Goal: Task Accomplishment & Management: Use online tool/utility

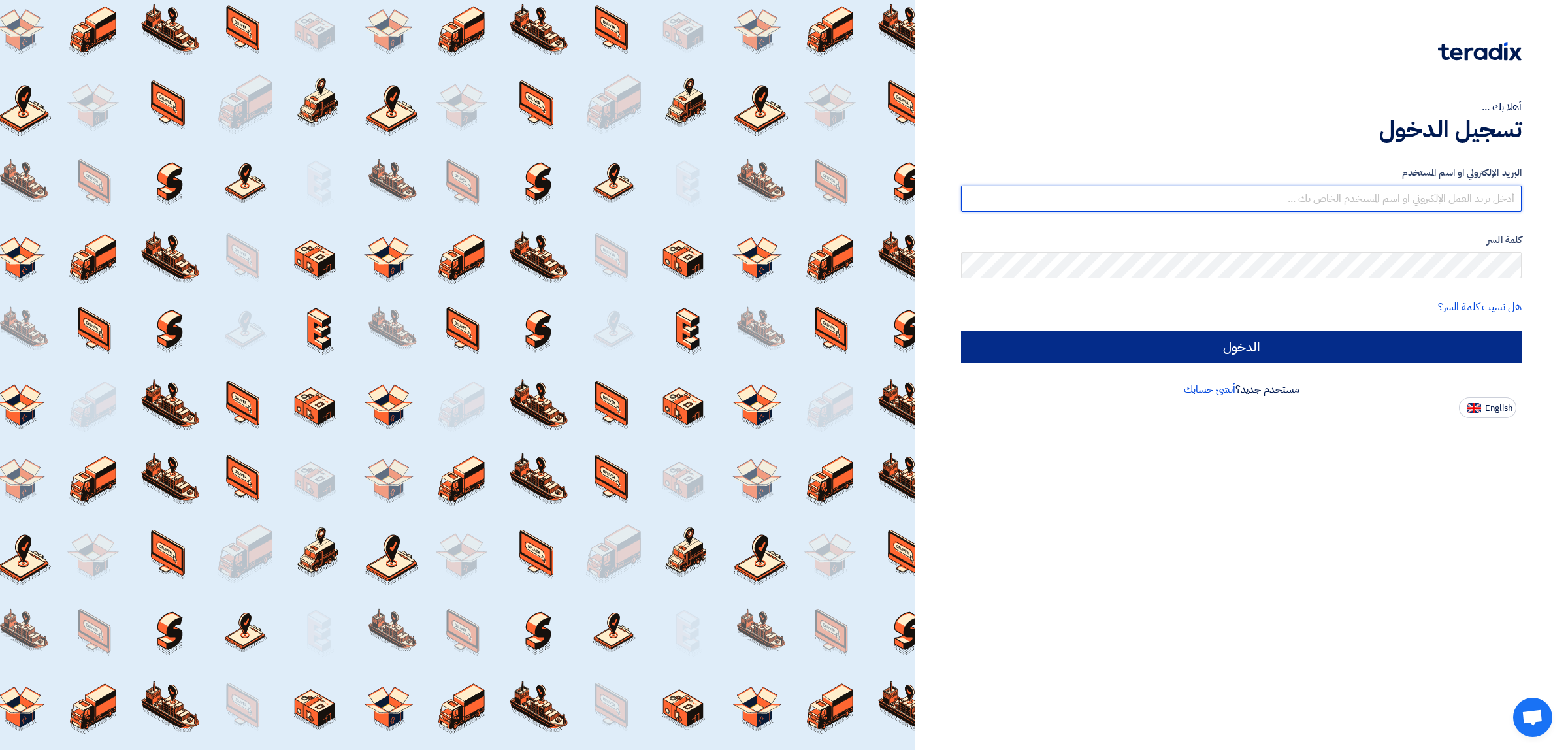
type input "[EMAIL_ADDRESS][DOMAIN_NAME]"
click at [1111, 353] on input "الدخول" at bounding box center [1241, 347] width 561 height 33
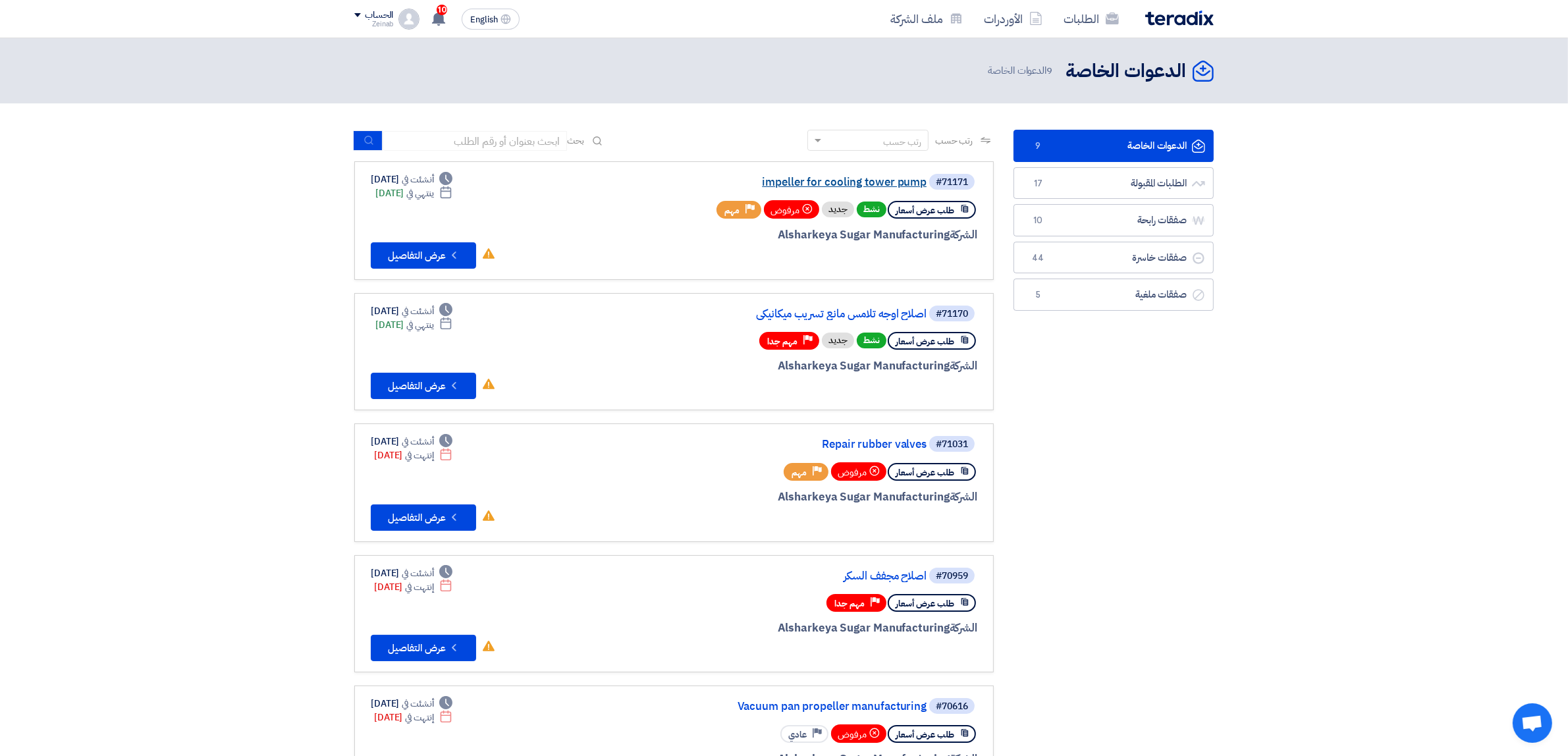
click at [838, 177] on link "impeller for cooling tower pump" at bounding box center [794, 182] width 264 height 12
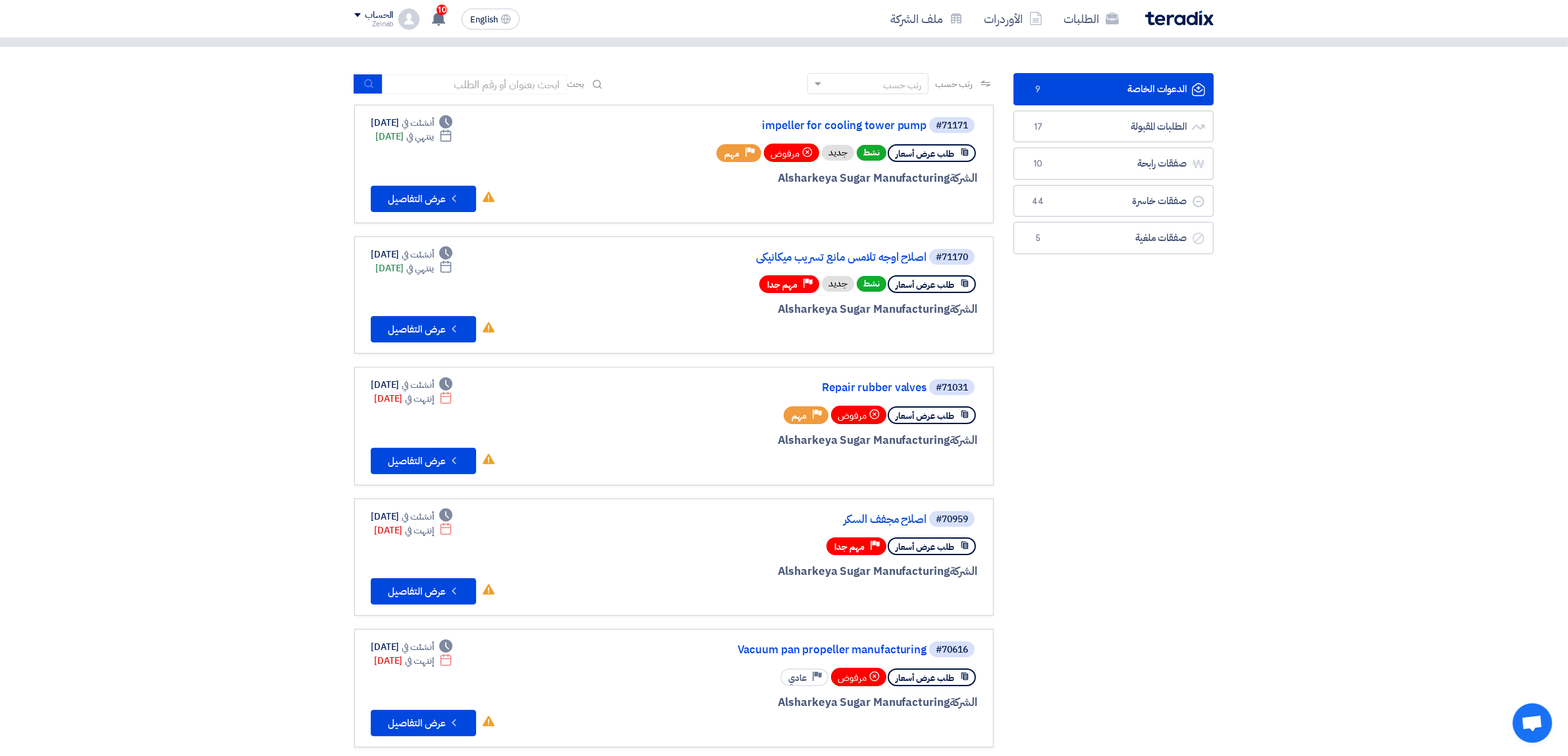
scroll to position [82, 0]
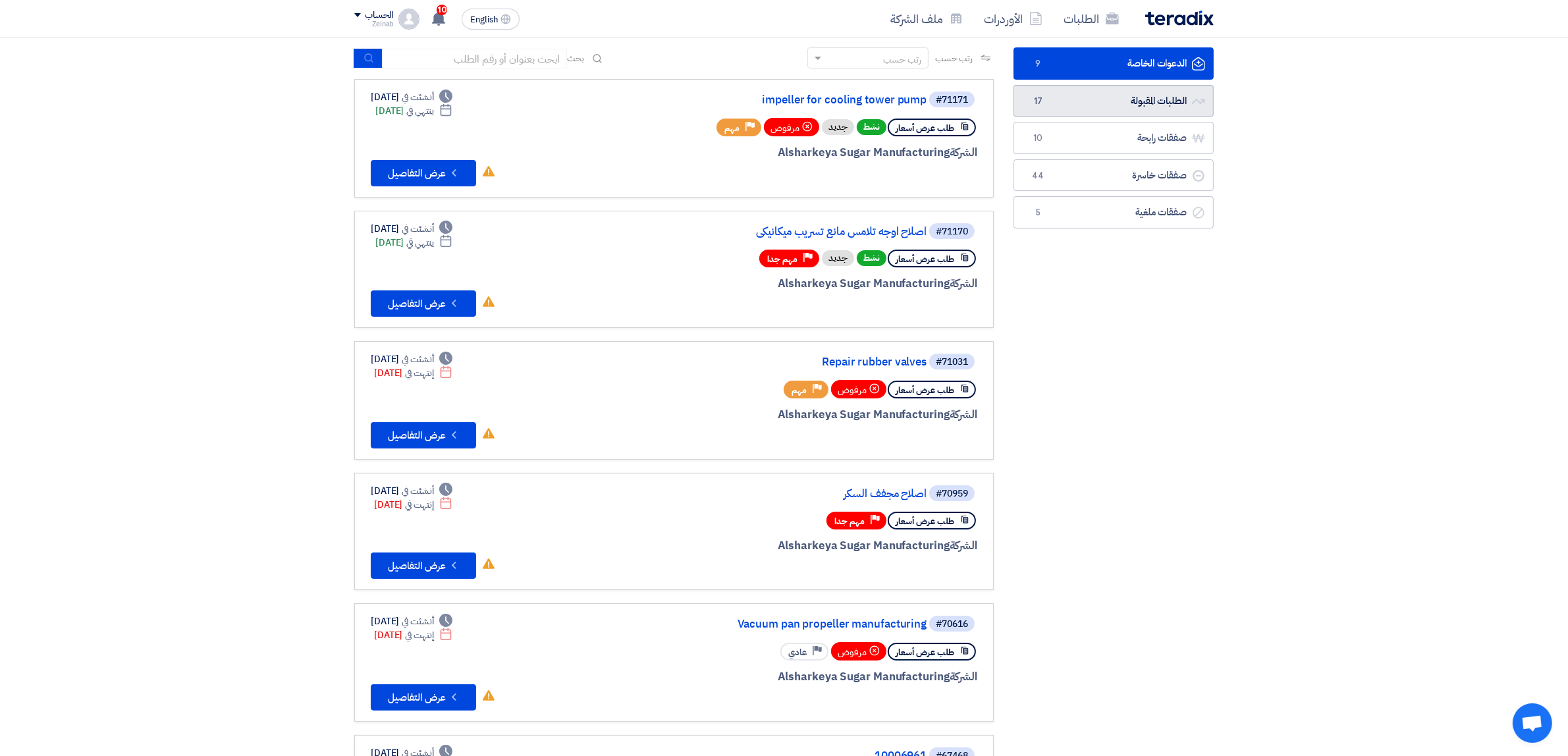
click at [1049, 107] on link "الطلبات المقبولة الطلبات المقبولة 17" at bounding box center [1114, 101] width 200 height 32
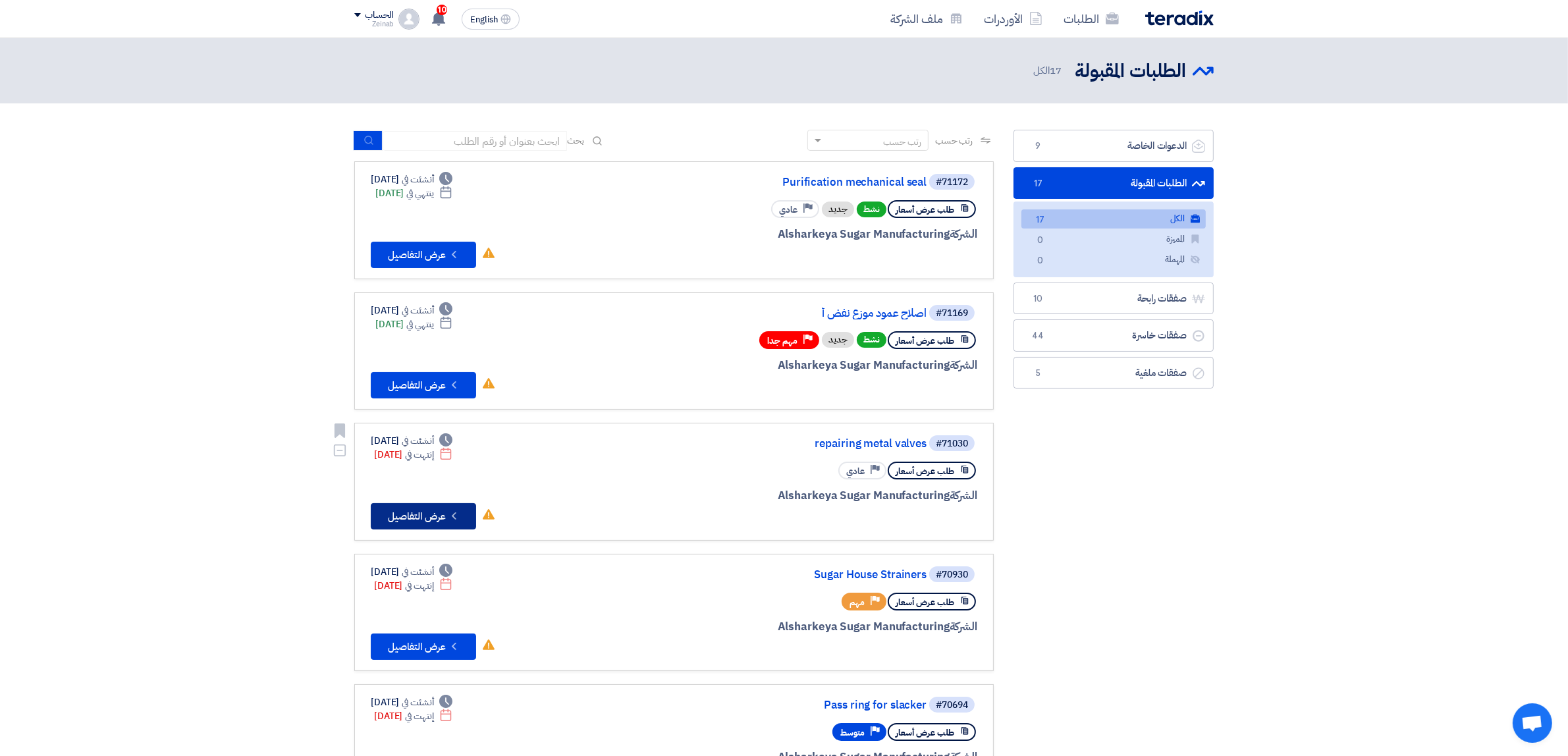
click at [445, 511] on button "Check details عرض التفاصيل" at bounding box center [423, 516] width 105 height 26
click at [440, 257] on button "Check details عرض التفاصيل" at bounding box center [423, 255] width 105 height 26
click at [1031, 132] on link "الدعوات الخاصة الدعوات الخاصة 9" at bounding box center [1114, 146] width 200 height 32
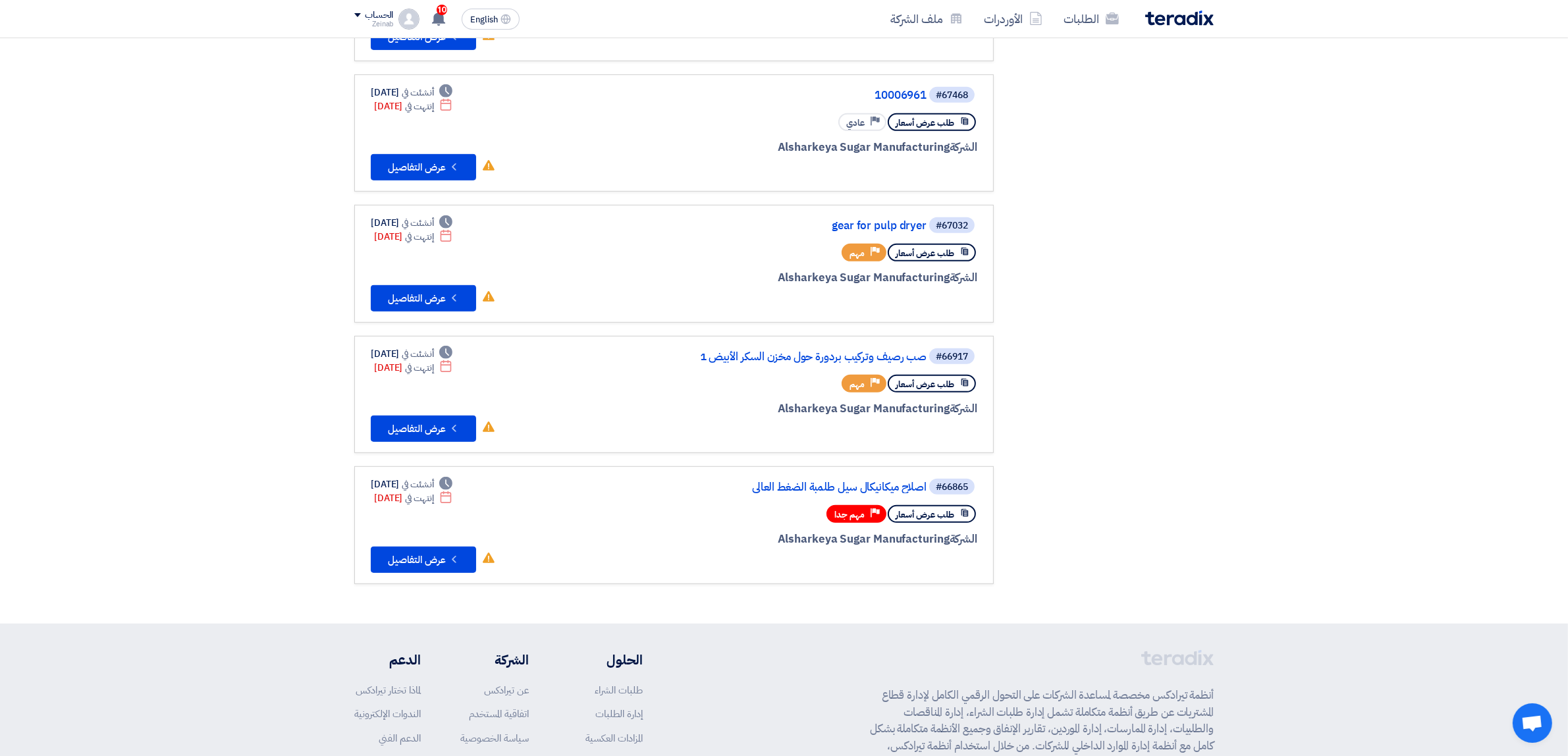
scroll to position [894, 0]
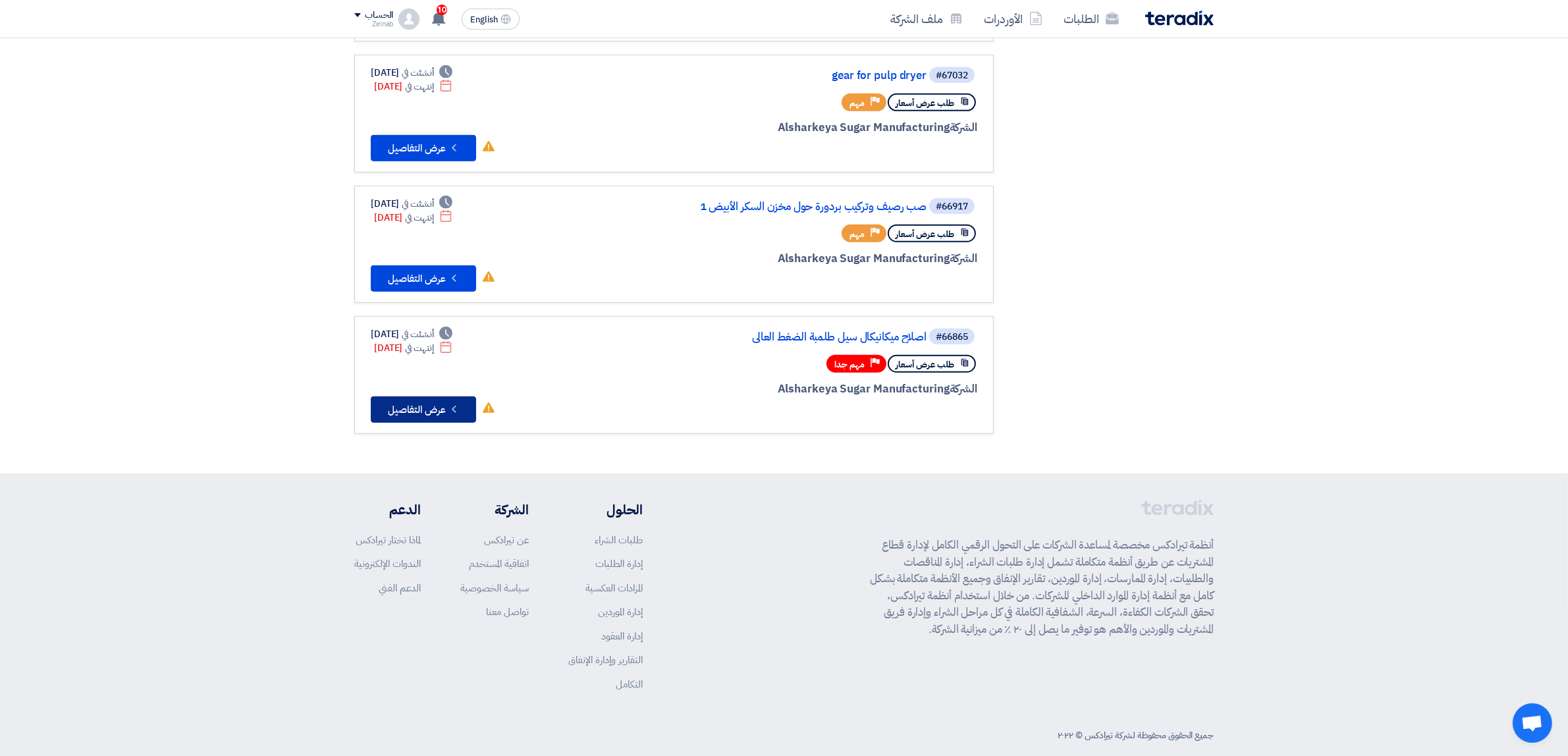
click at [440, 397] on button "Check details عرض التفاصيل" at bounding box center [423, 409] width 105 height 26
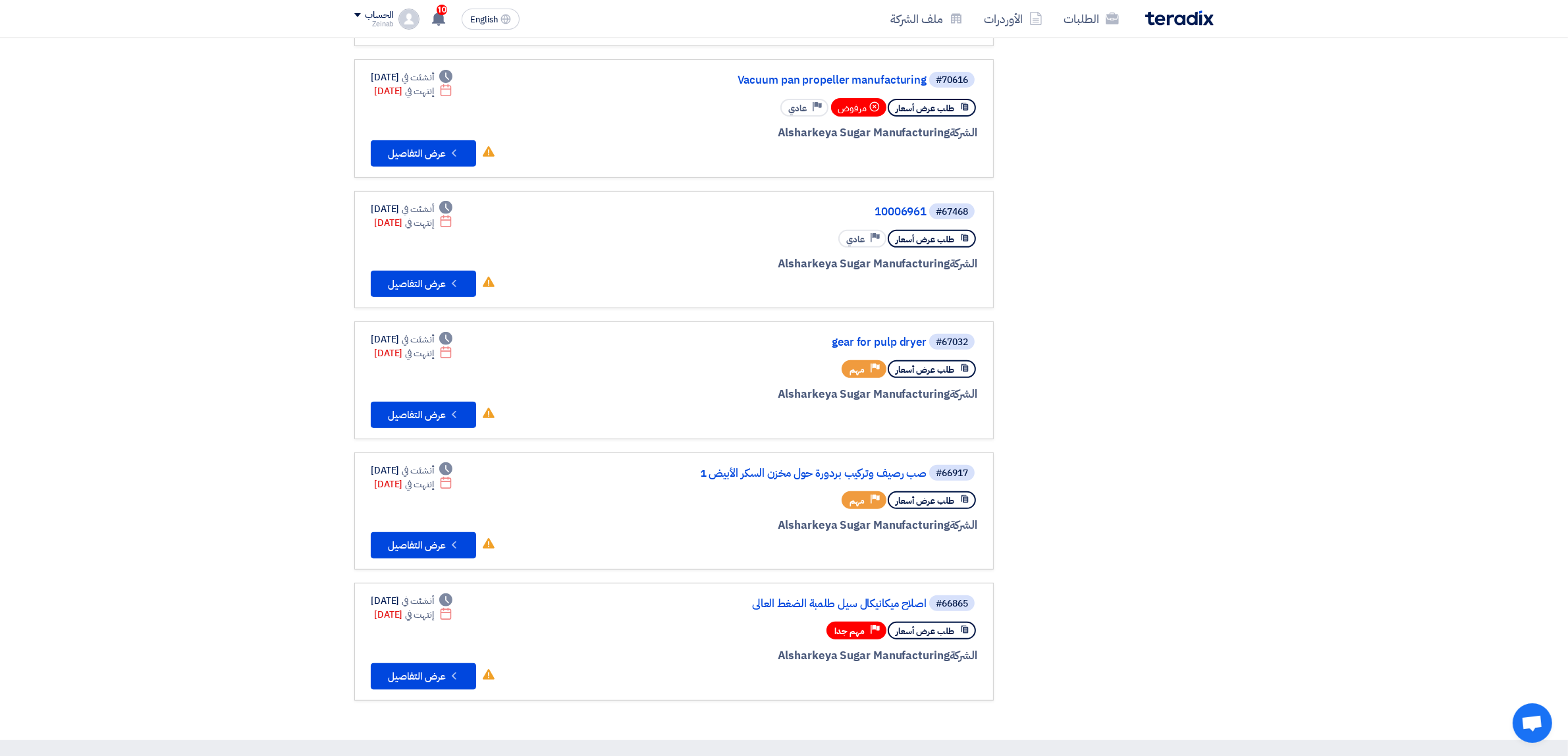
scroll to position [728, 0]
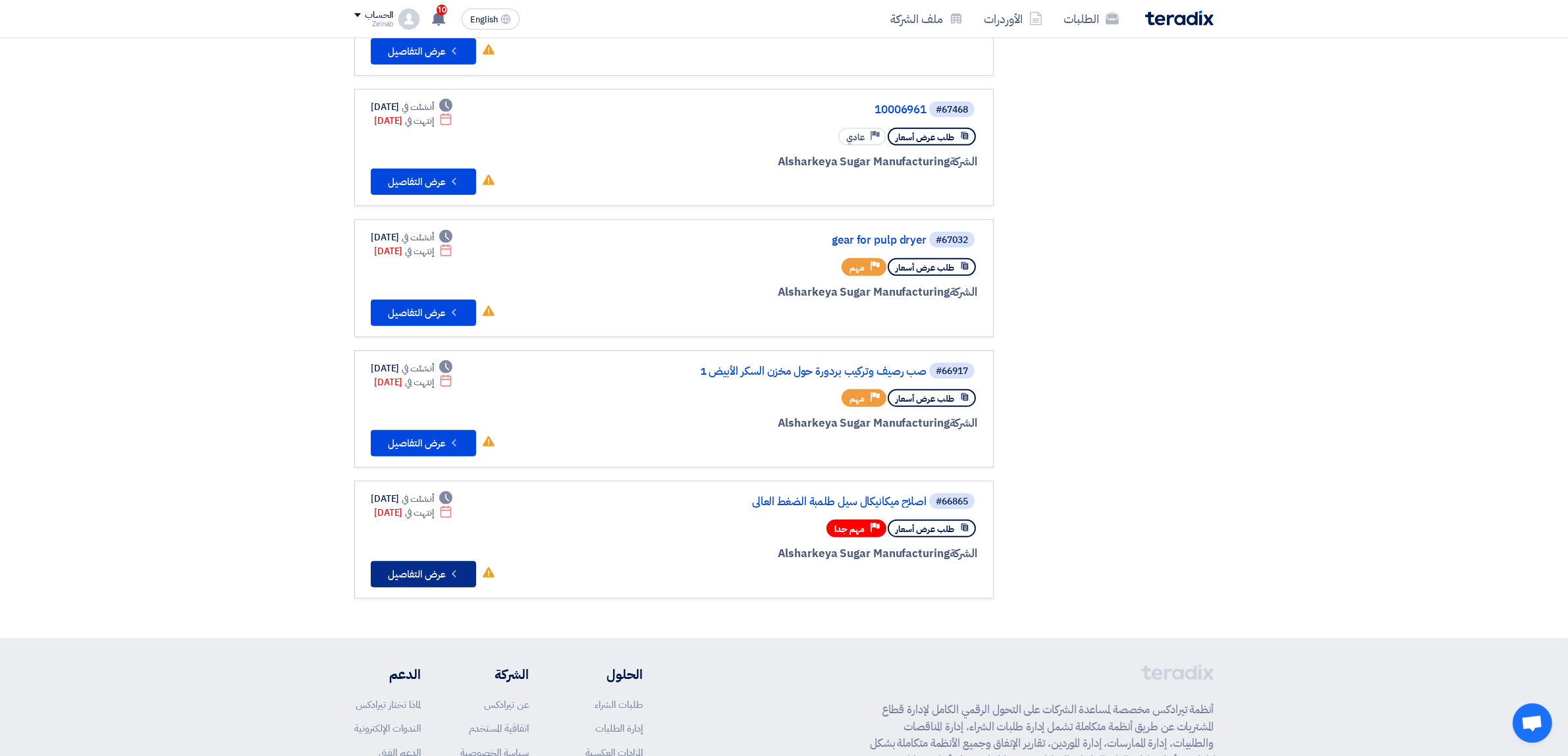
click at [428, 561] on button "Check details عرض التفاصيل" at bounding box center [423, 574] width 105 height 26
